Goal: Transaction & Acquisition: Purchase product/service

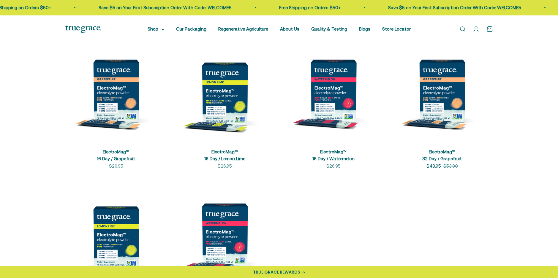
scroll to position [119, 0]
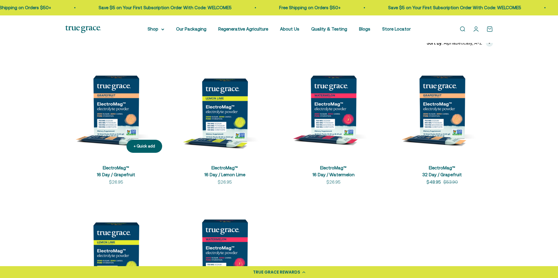
click at [124, 130] on img at bounding box center [116, 107] width 102 height 102
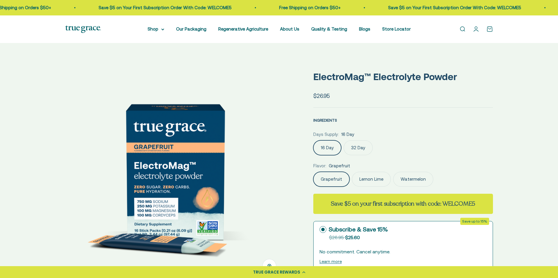
click at [329, 120] on span "INGREDIENTS" at bounding box center [325, 120] width 24 height 4
